Goal: Information Seeking & Learning: Learn about a topic

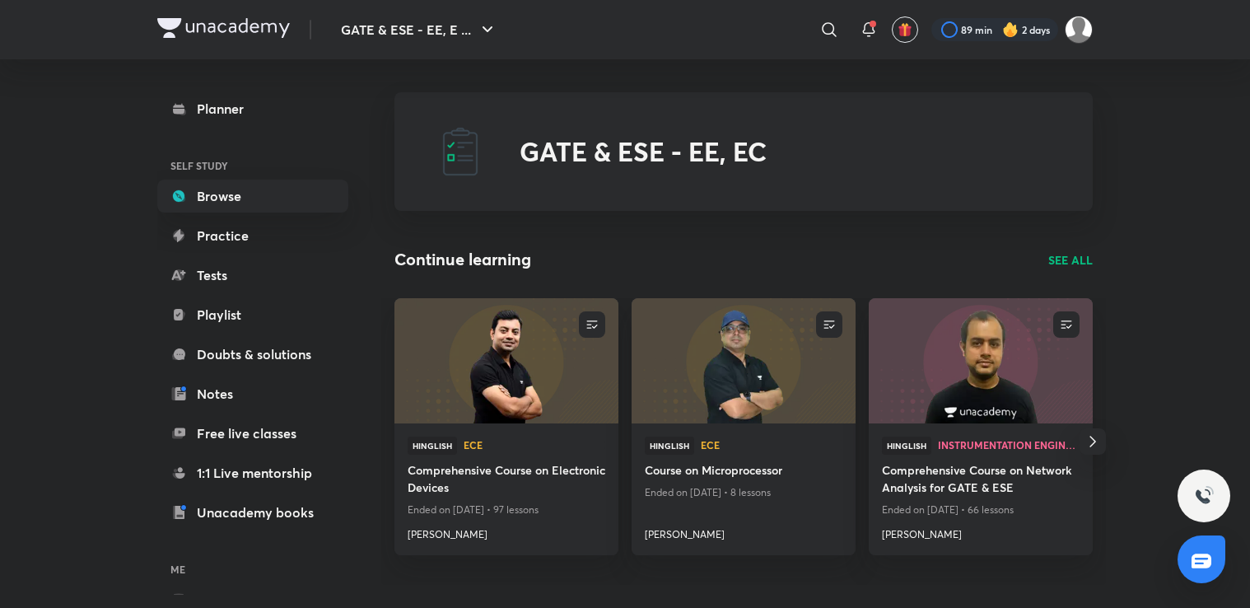
scroll to position [84, 0]
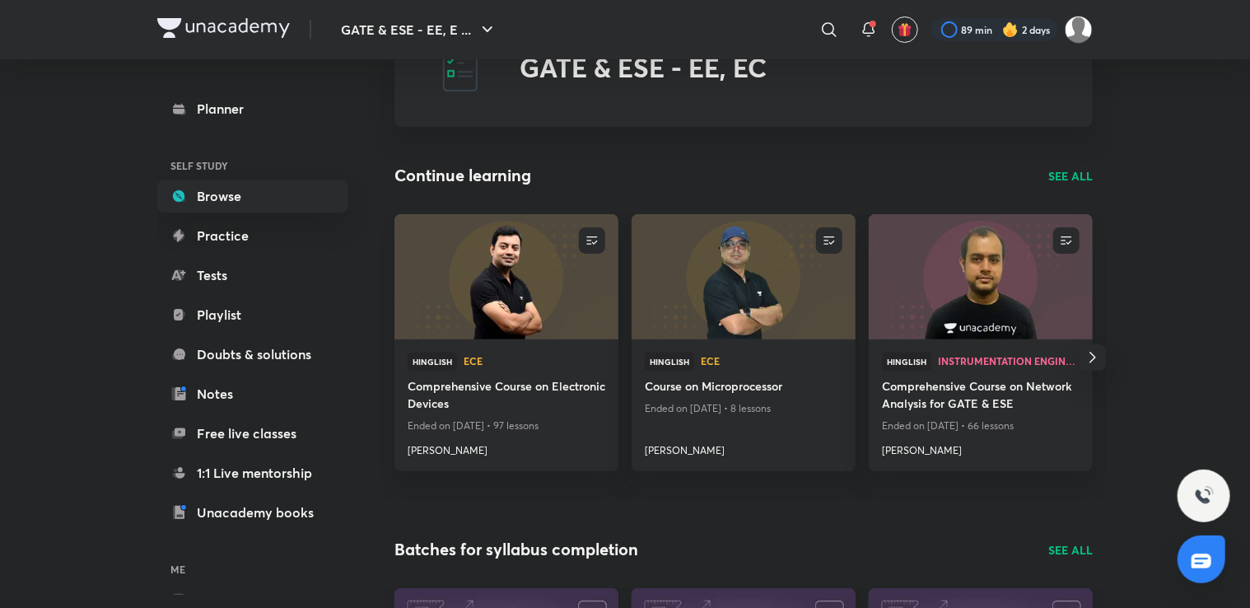
click at [484, 399] on h4 "Comprehensive Course on Electronic Devices" at bounding box center [507, 396] width 198 height 38
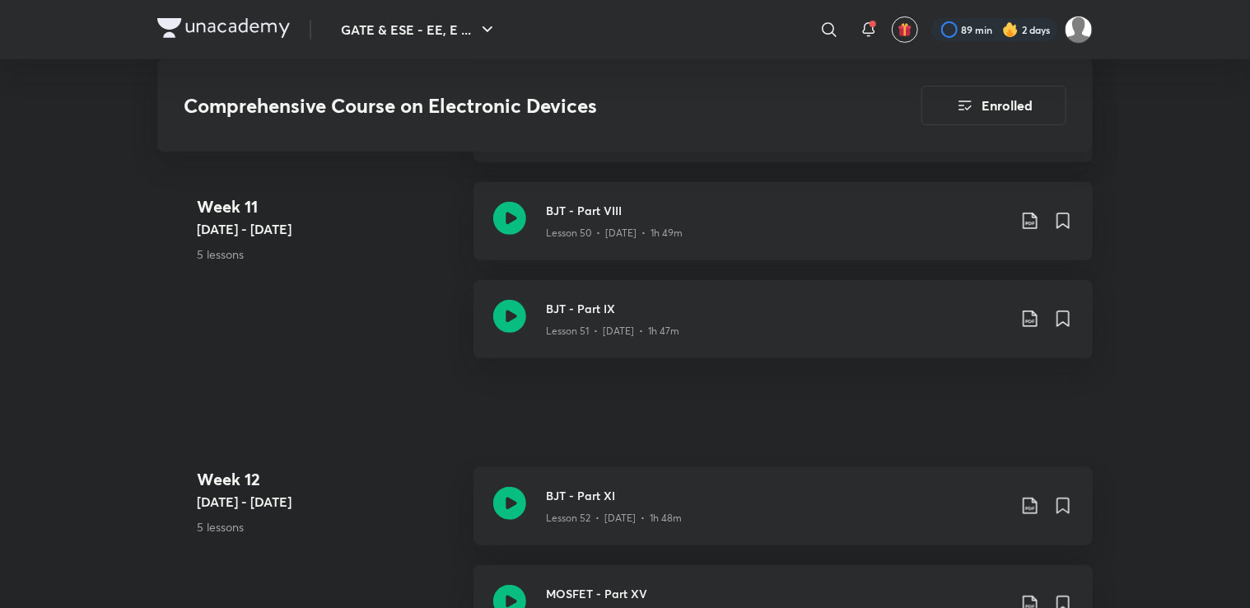
scroll to position [6579, 0]
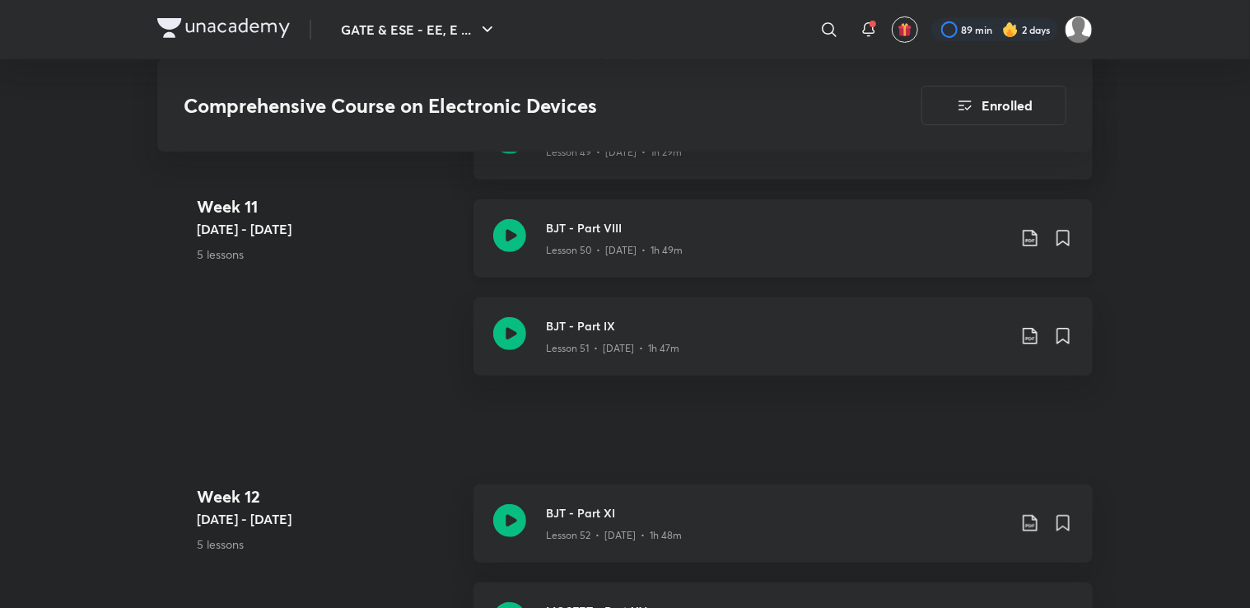
click at [515, 234] on icon at bounding box center [509, 235] width 33 height 33
click at [1024, 237] on icon at bounding box center [1030, 238] width 20 height 20
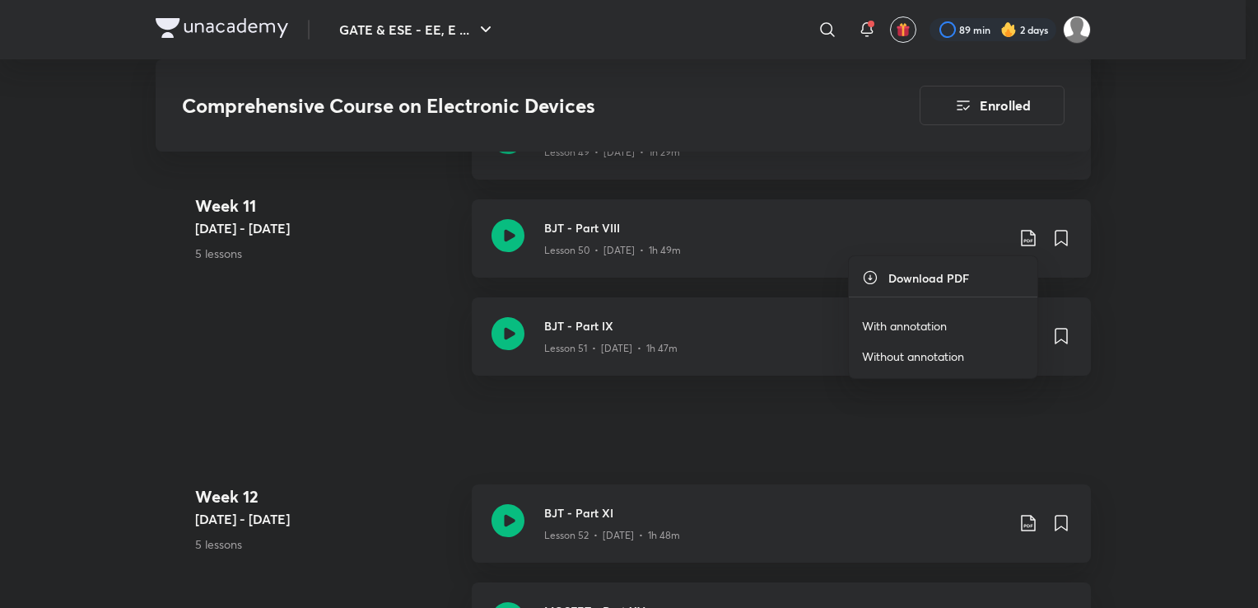
click at [899, 328] on p "With annotation" at bounding box center [904, 325] width 85 height 17
